Goal: Find specific page/section: Find specific page/section

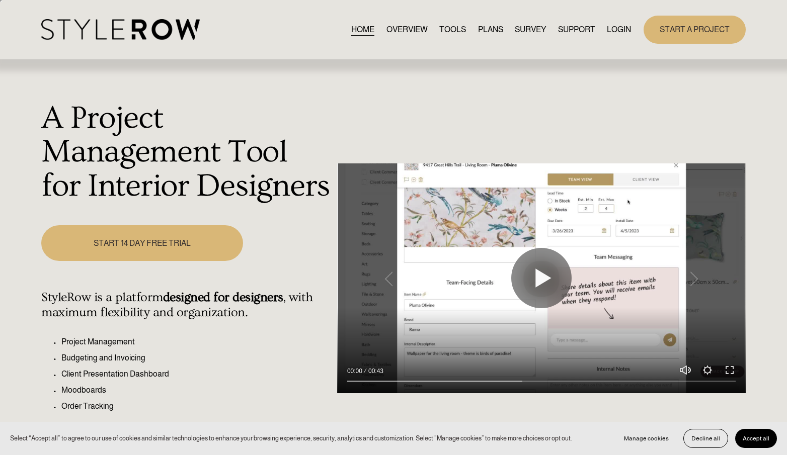
click at [612, 33] on link "LOGIN" at bounding box center [619, 30] width 24 height 14
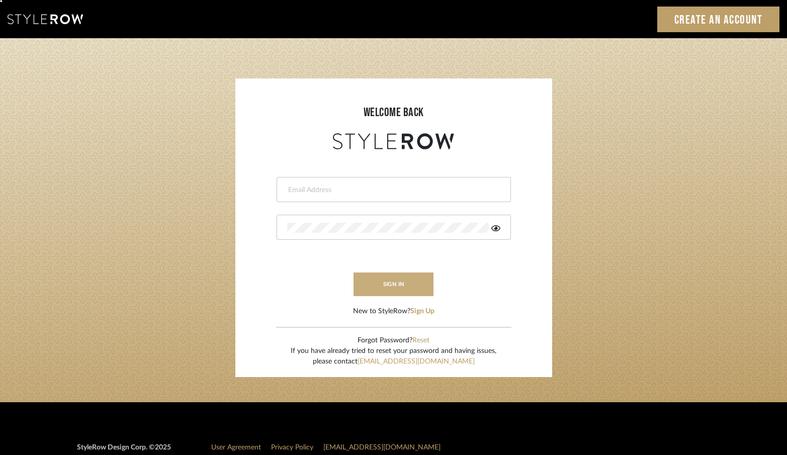
type input "erinn@erinnv.com"
click at [401, 283] on button "sign in" at bounding box center [394, 285] width 81 height 24
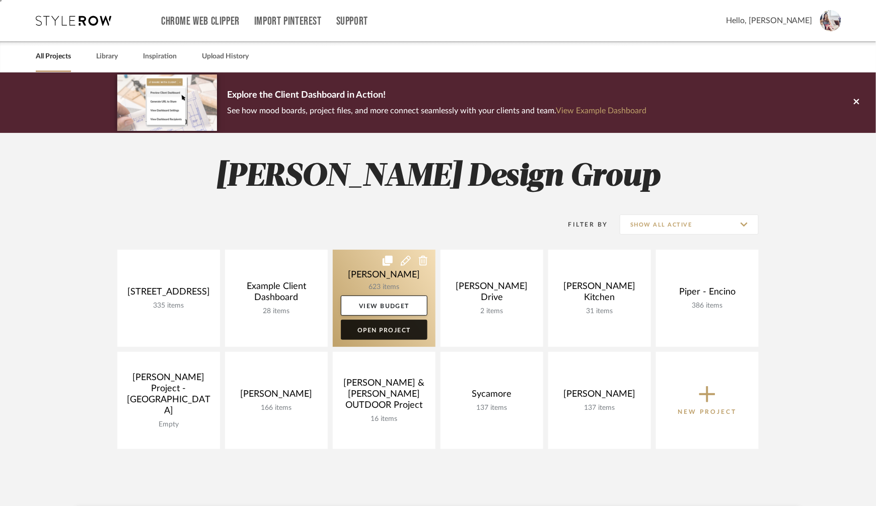
click at [372, 337] on link "Open Project" at bounding box center [384, 330] width 87 height 20
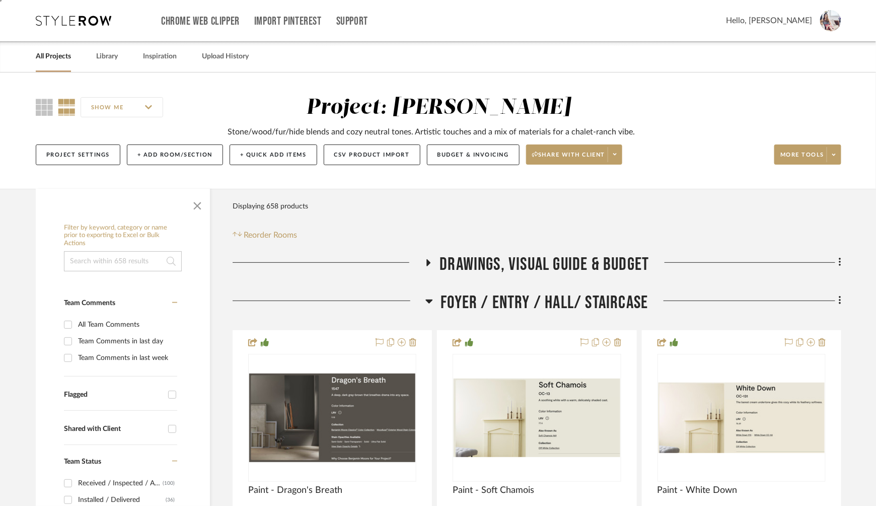
click at [435, 299] on h3 "Foyer / Entry / Hall/ Staircase" at bounding box center [536, 303] width 222 height 22
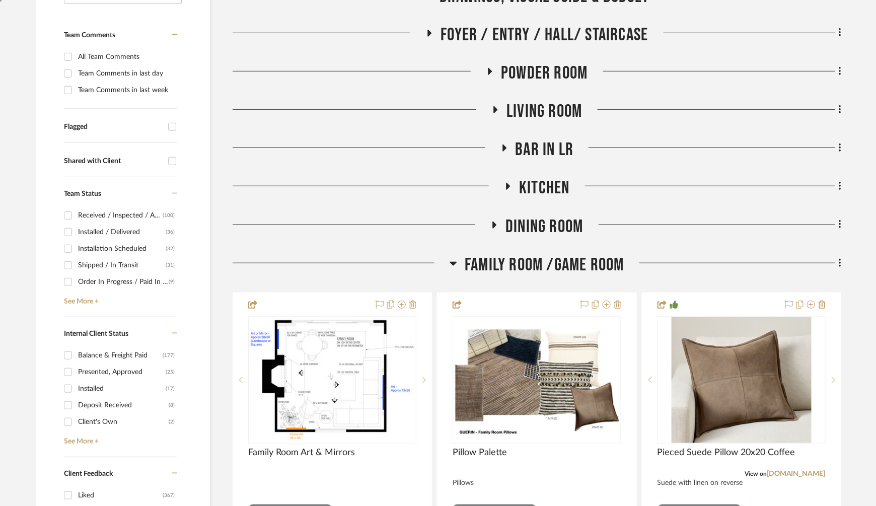
scroll to position [273, 0]
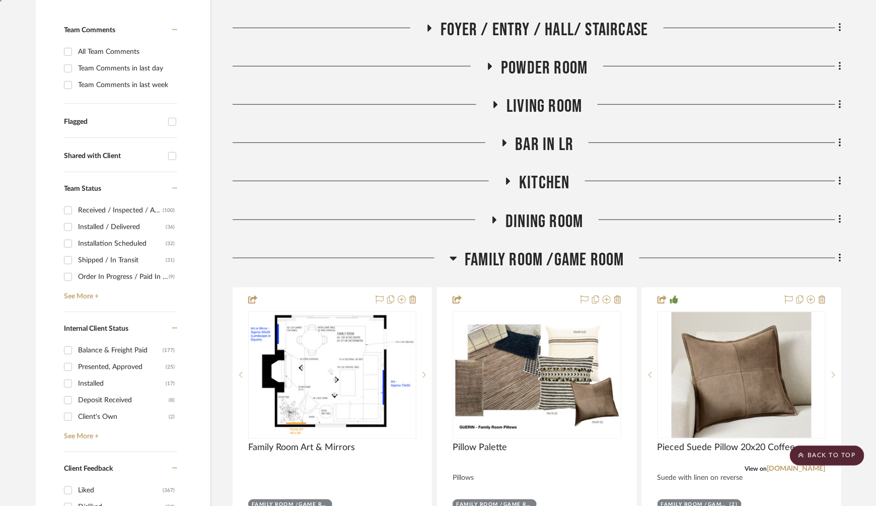
click at [451, 259] on icon at bounding box center [453, 259] width 7 height 4
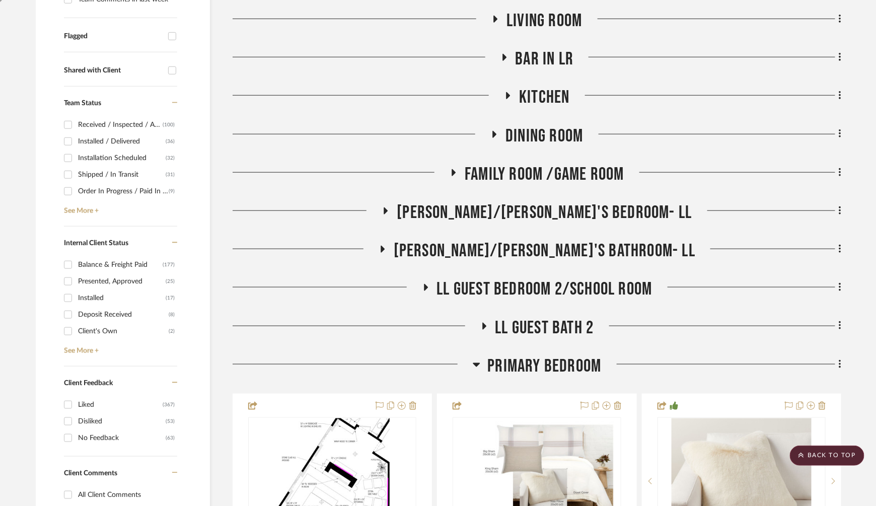
scroll to position [364, 0]
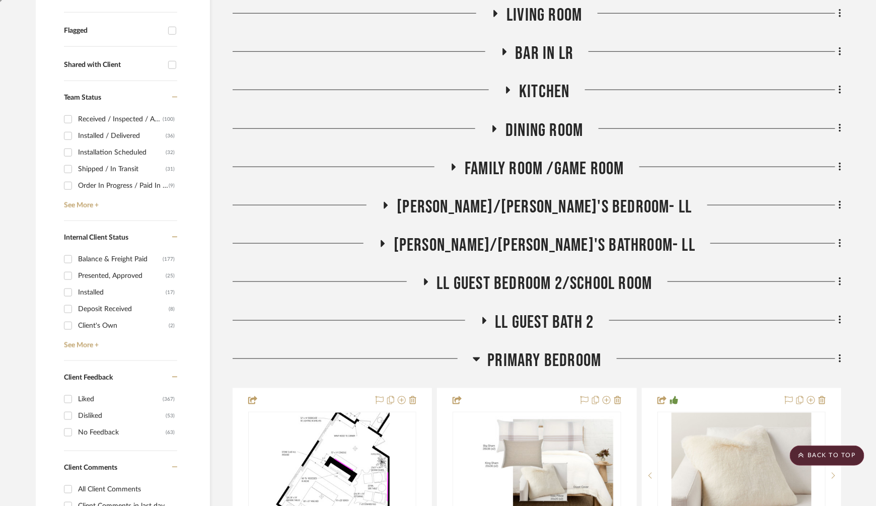
click at [388, 205] on icon at bounding box center [386, 205] width 4 height 7
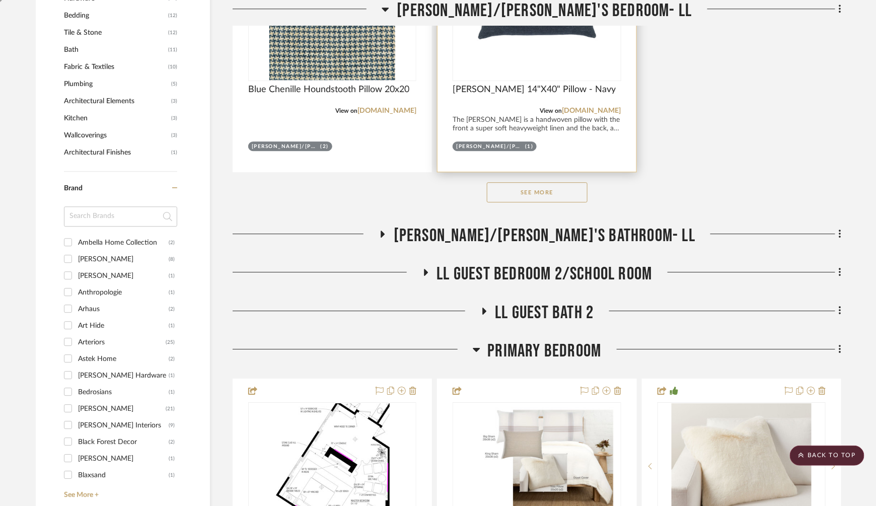
scroll to position [1162, 0]
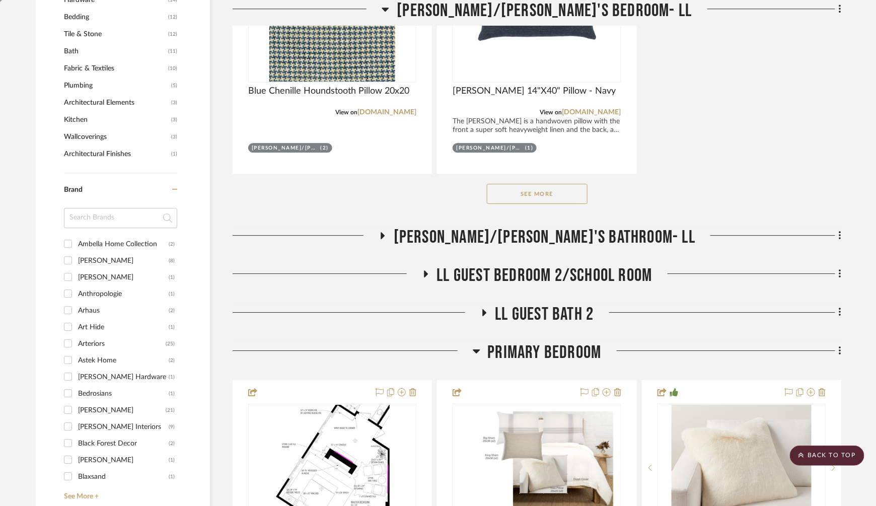
click at [515, 185] on button "See More" at bounding box center [537, 194] width 101 height 20
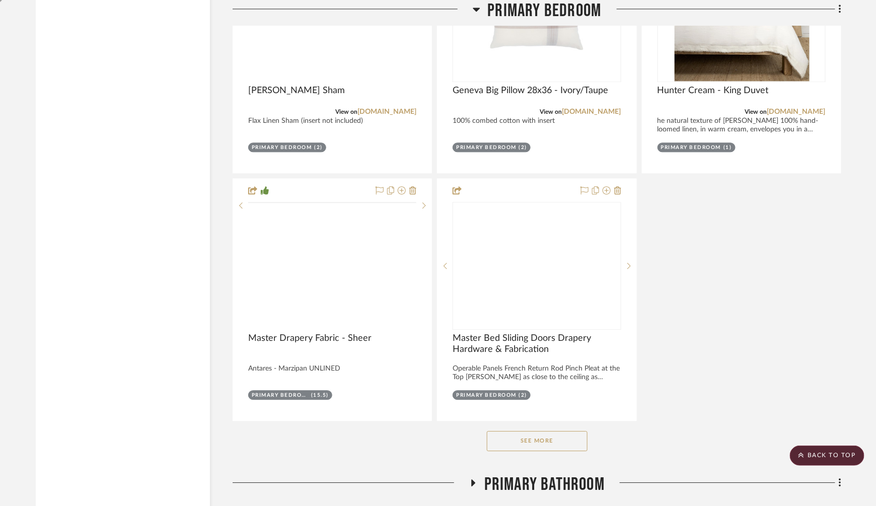
scroll to position [4155, 0]
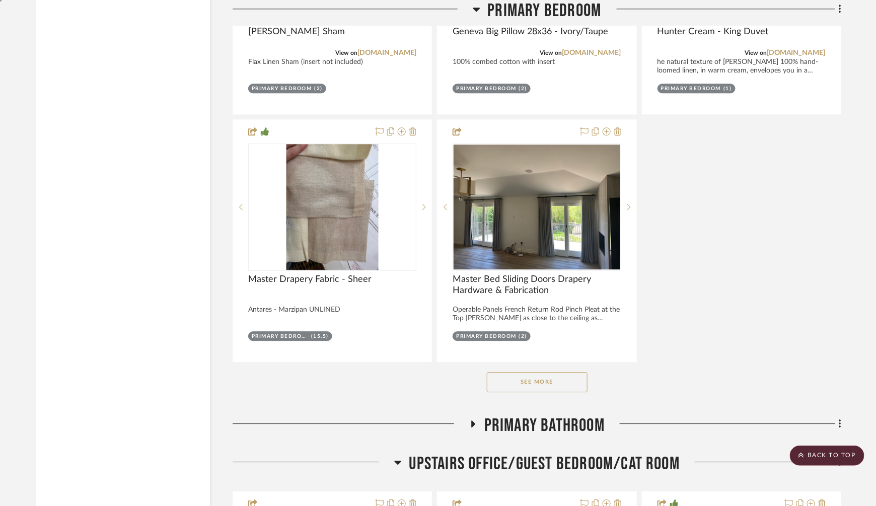
click at [520, 372] on button "See More" at bounding box center [537, 382] width 101 height 20
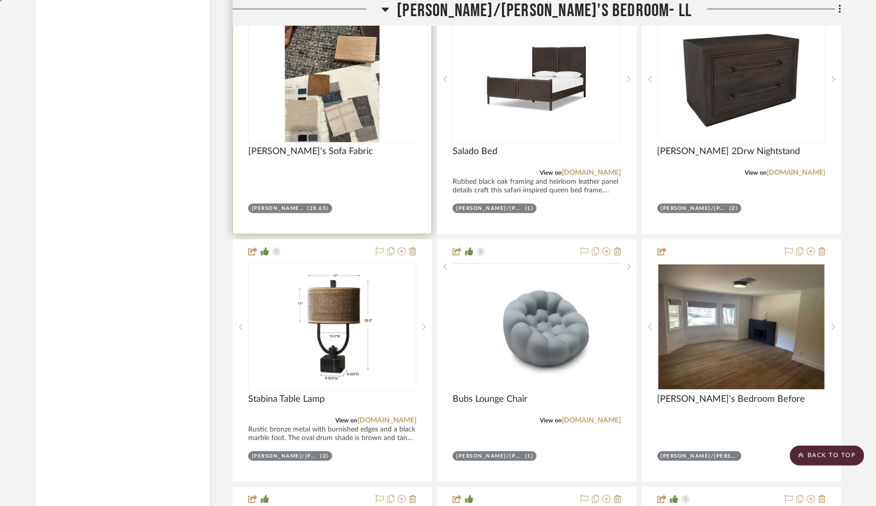
scroll to position [2565, 0]
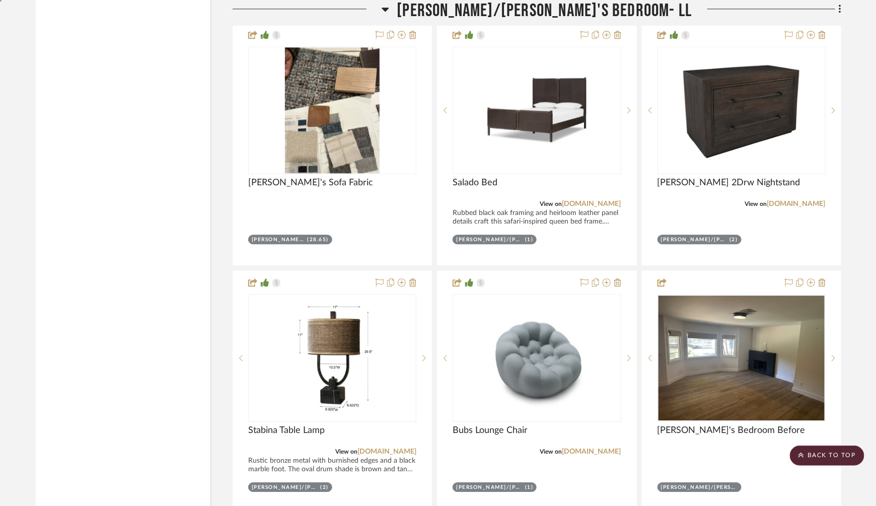
click at [389, 4] on icon at bounding box center [385, 9] width 8 height 12
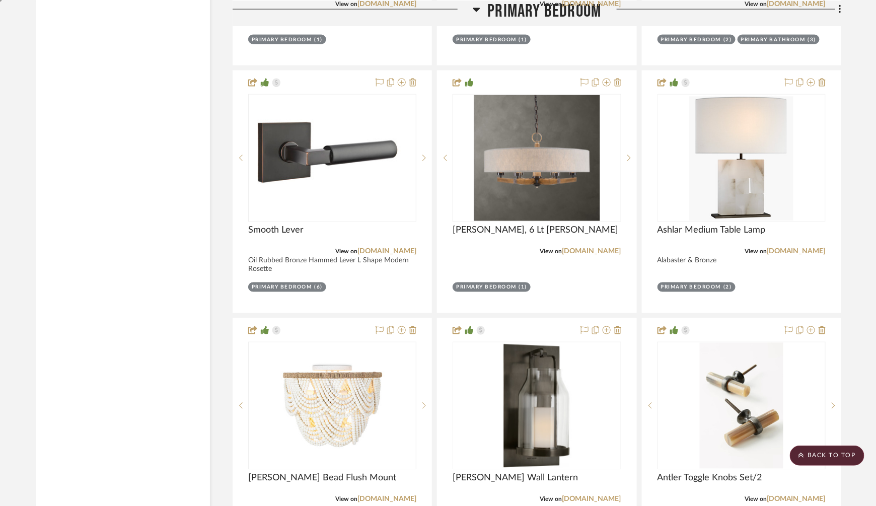
click at [479, 8] on icon at bounding box center [476, 9] width 8 height 12
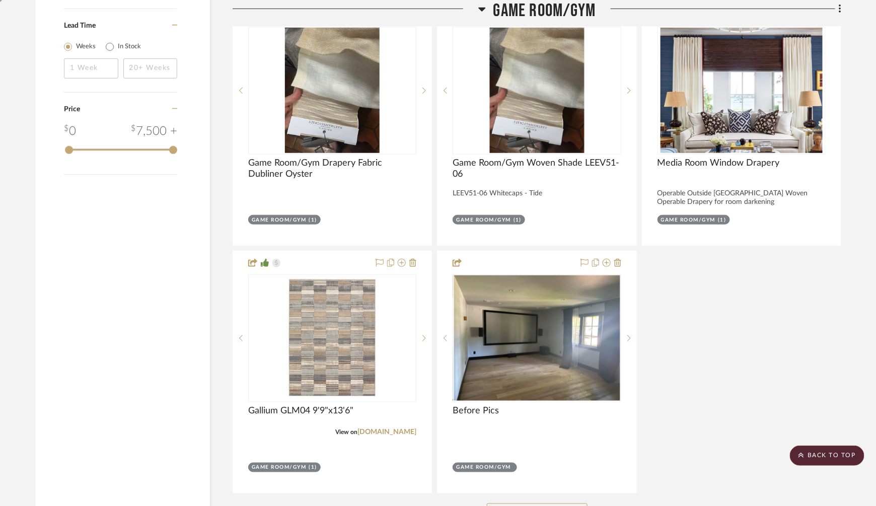
scroll to position [1899, 0]
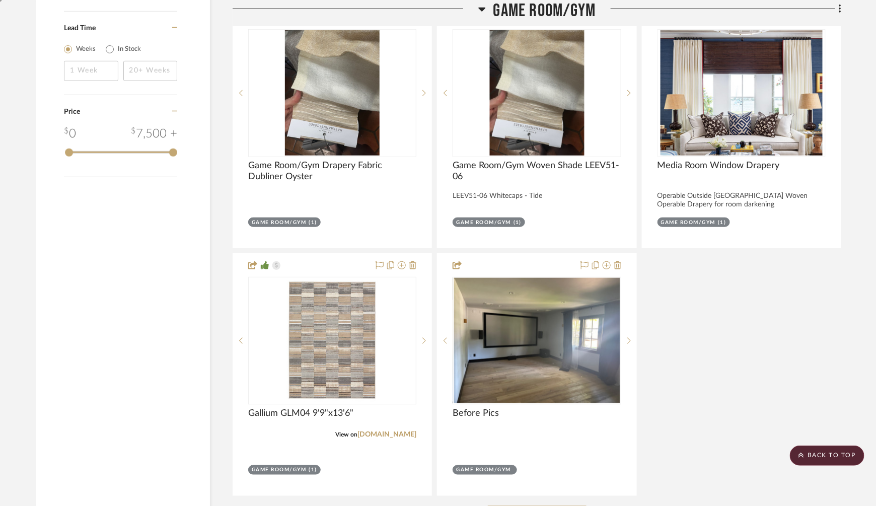
click at [481, 7] on icon at bounding box center [482, 9] width 8 height 12
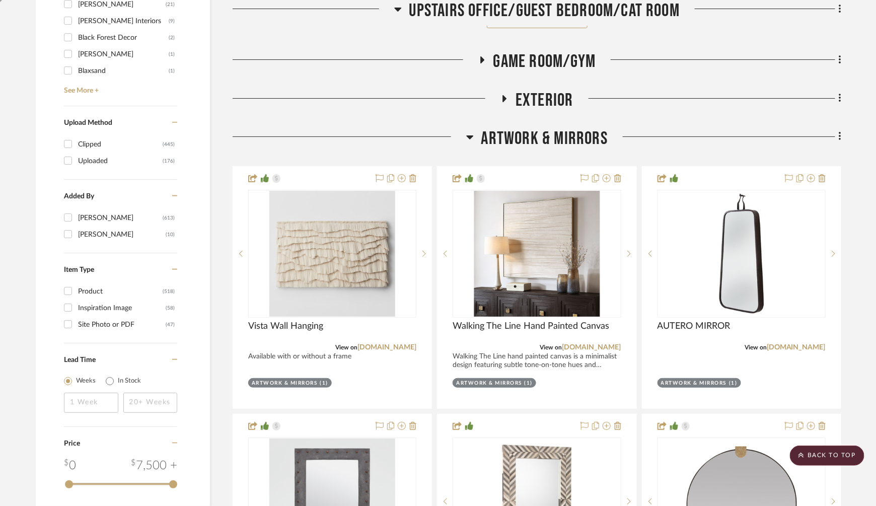
click at [468, 131] on icon at bounding box center [470, 137] width 8 height 12
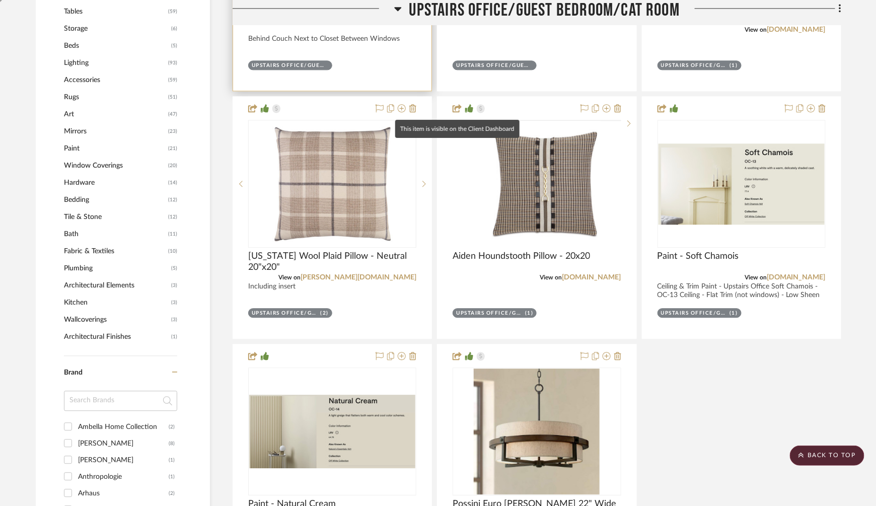
scroll to position [977, 0]
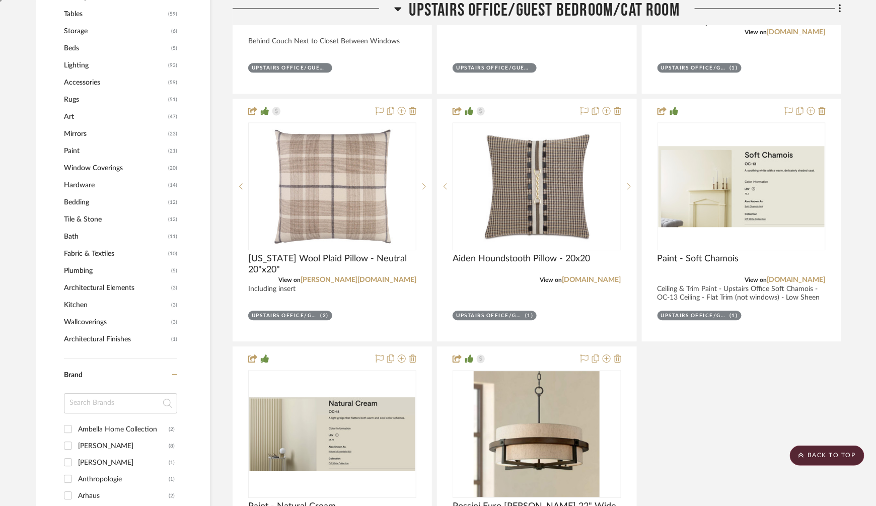
click at [396, 7] on icon at bounding box center [398, 9] width 8 height 12
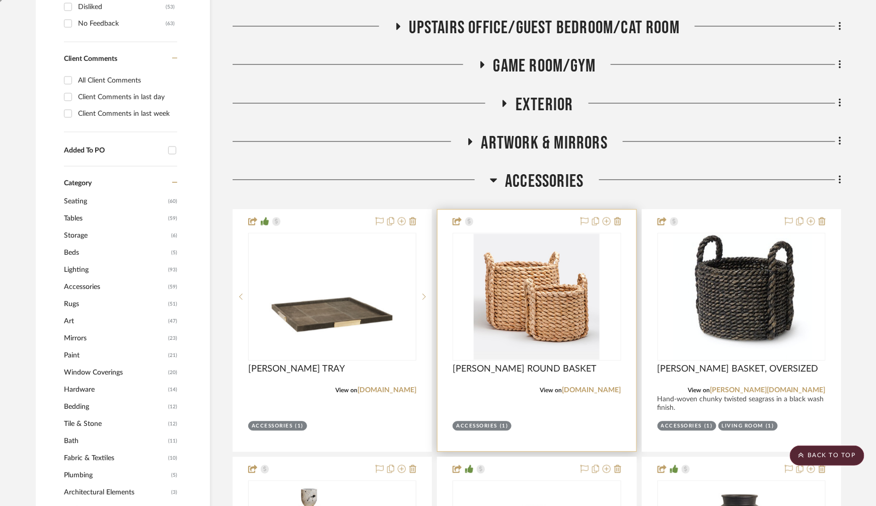
scroll to position [748, 0]
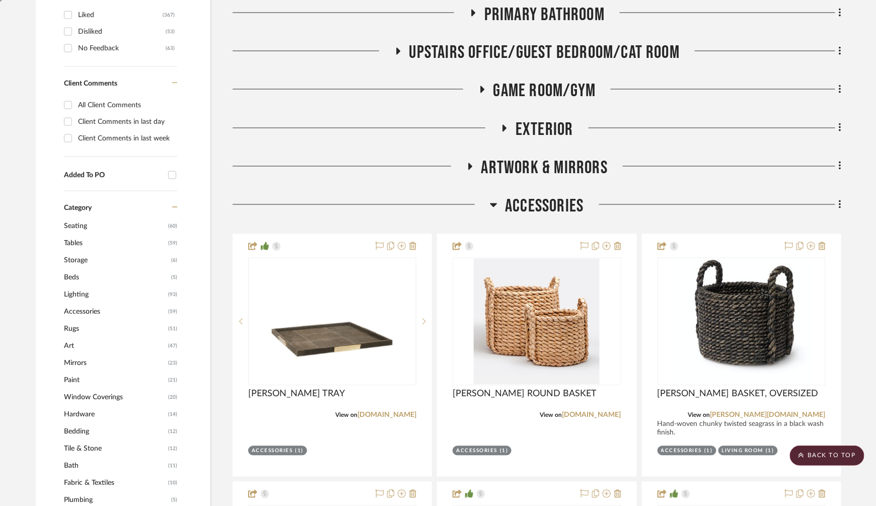
click at [492, 202] on icon at bounding box center [494, 205] width 8 height 12
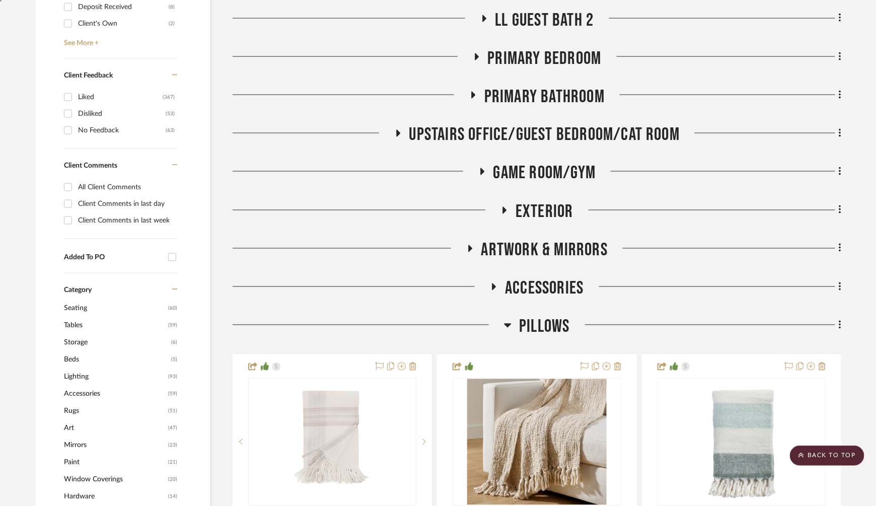
scroll to position [464, 0]
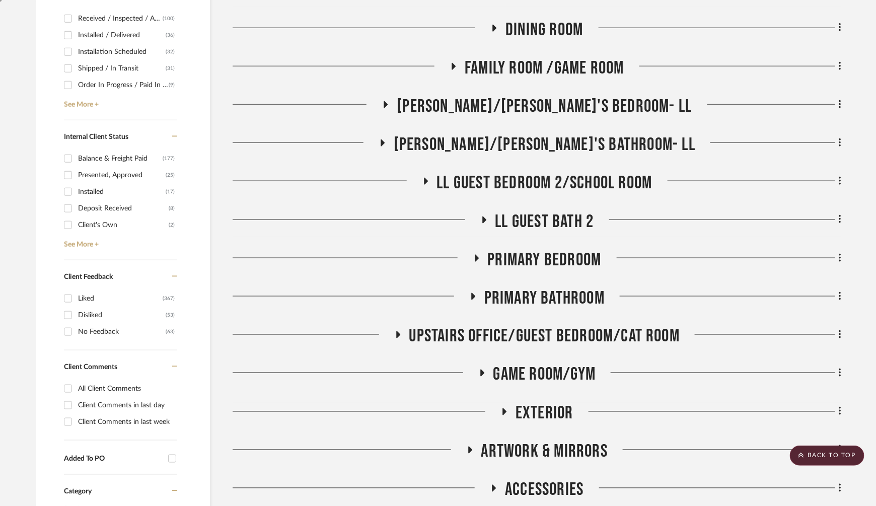
click at [421, 181] on icon at bounding box center [425, 182] width 12 height 8
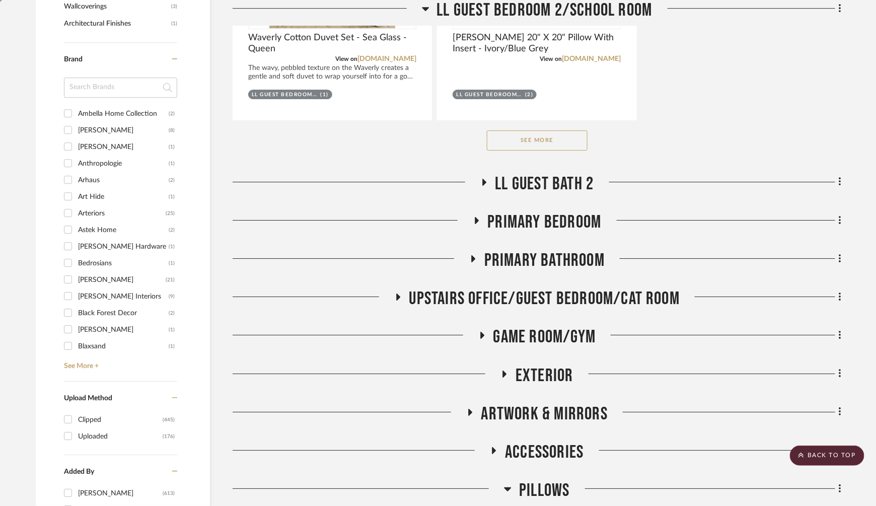
scroll to position [1307, 0]
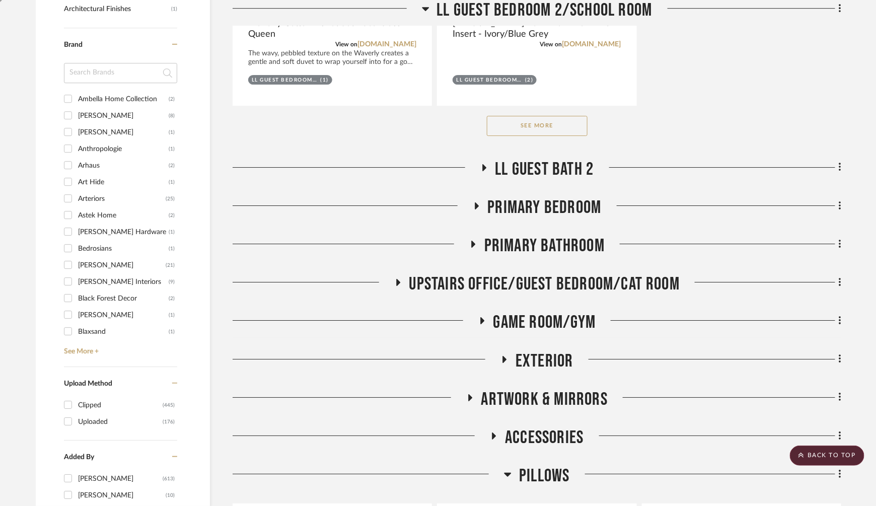
click at [516, 116] on button "See More" at bounding box center [537, 126] width 101 height 20
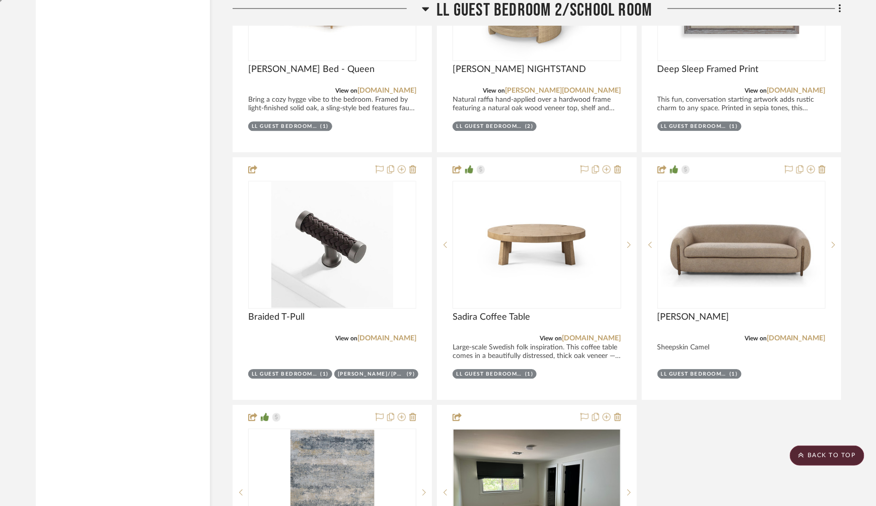
scroll to position [2501, 0]
